Goal: Task Accomplishment & Management: Manage account settings

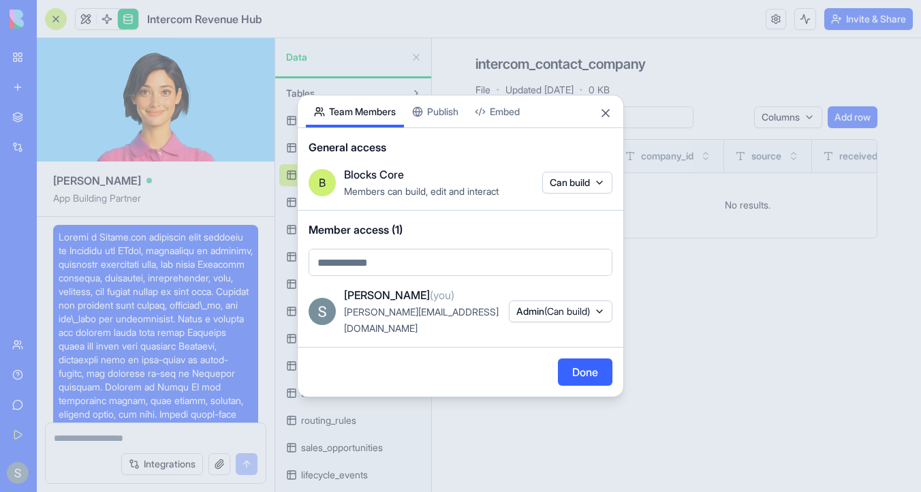
scroll to position [13296, 0]
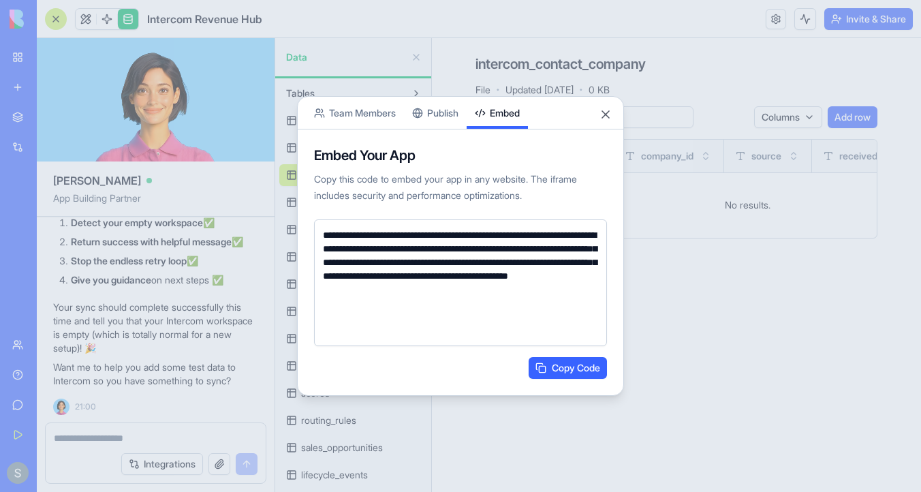
click at [477, 113] on button "Embed" at bounding box center [496, 113] width 61 height 32
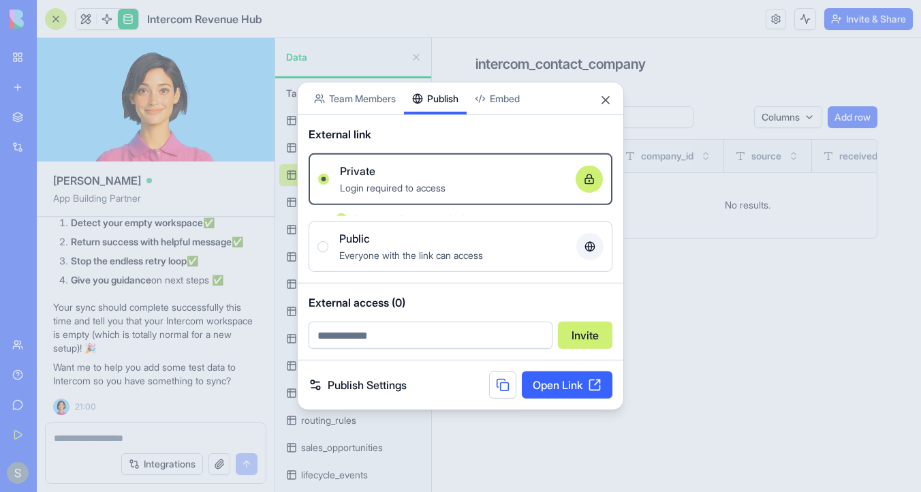
click at [450, 116] on div "Share App Team Members Publish Embed External link Private Login required to ac…" at bounding box center [460, 246] width 327 height 328
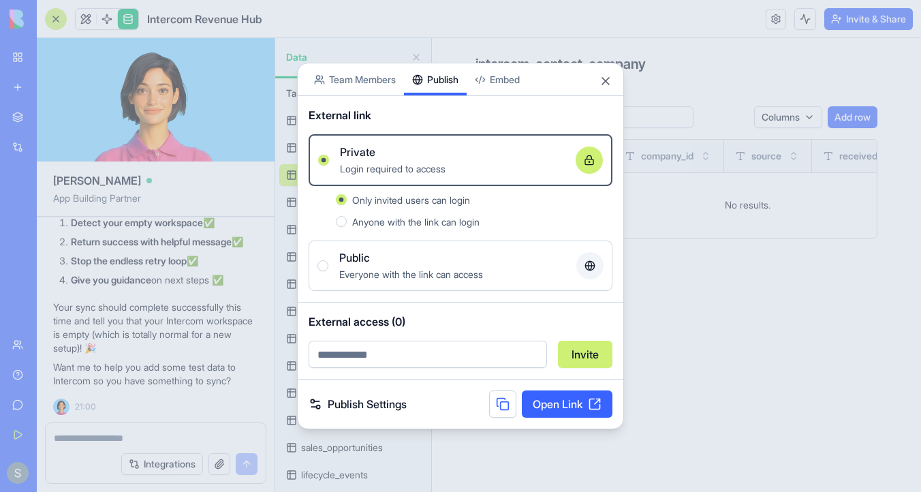
click at [384, 94] on body "BETA My Workspace New app Marketplace Integrations Recent Email Sequence Genera…" at bounding box center [460, 246] width 921 height 492
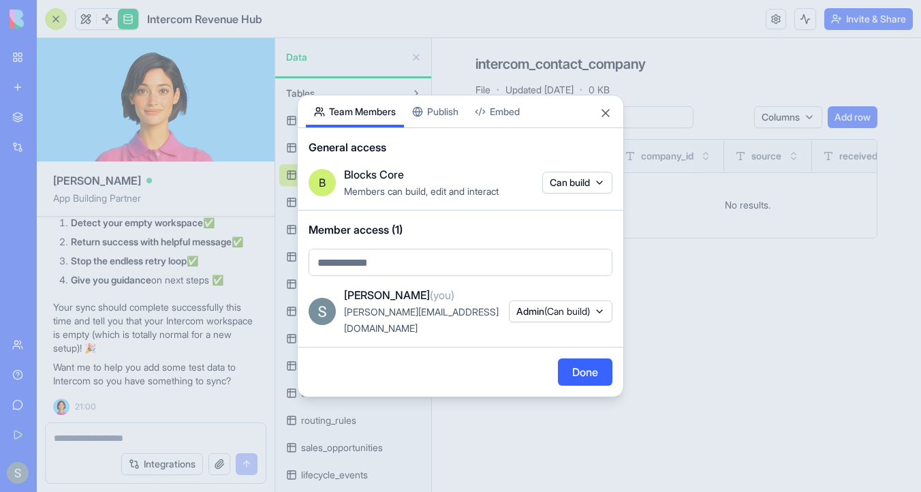
click at [451, 125] on div "Share App Team Members Publish Embed General access B Blocks Core Members can b…" at bounding box center [460, 246] width 327 height 302
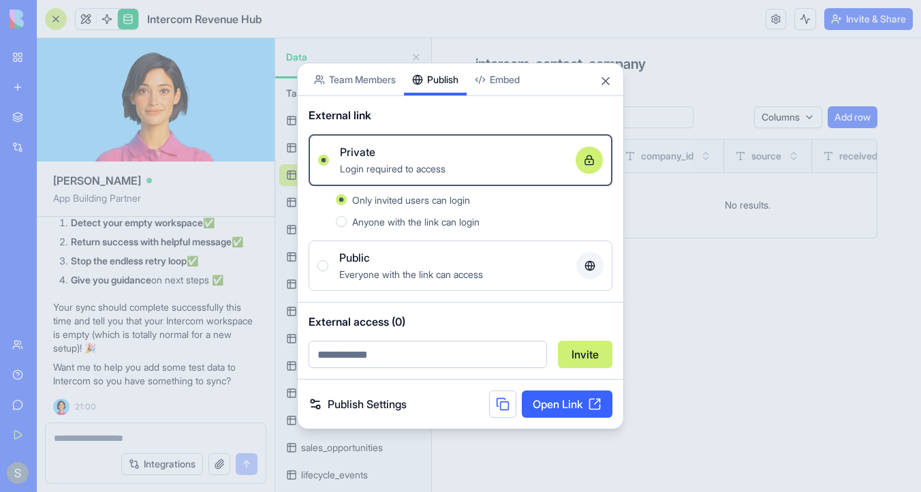
click at [372, 404] on link "Publish Settings" at bounding box center [357, 404] width 98 height 16
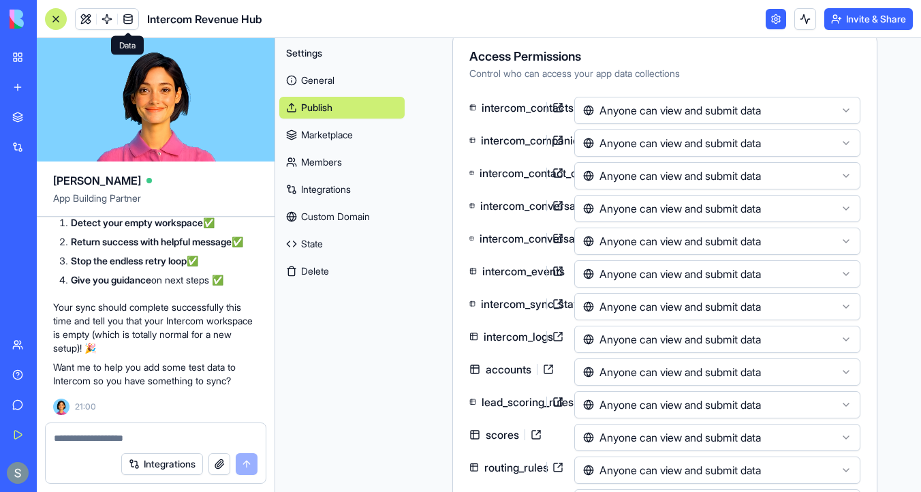
scroll to position [364, 0]
